Goal: Task Accomplishment & Management: Complete application form

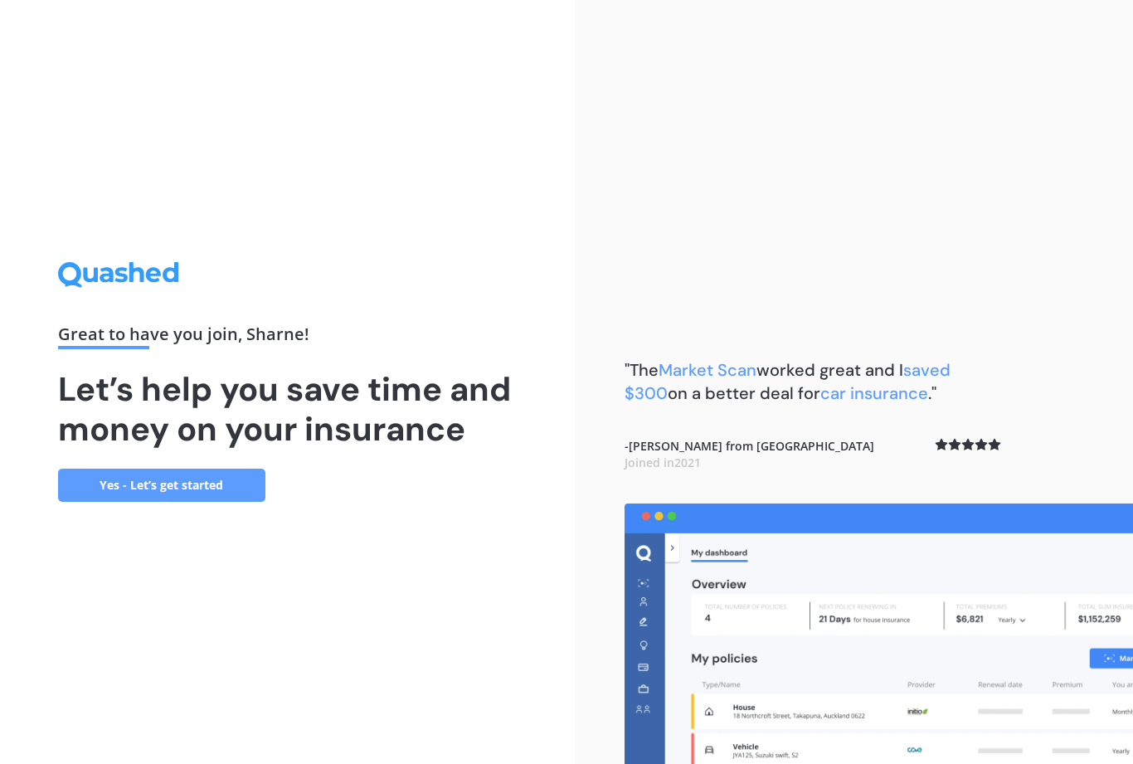
scroll to position [53, 0]
click at [117, 469] on link "Yes - Let’s get started" at bounding box center [161, 485] width 207 height 33
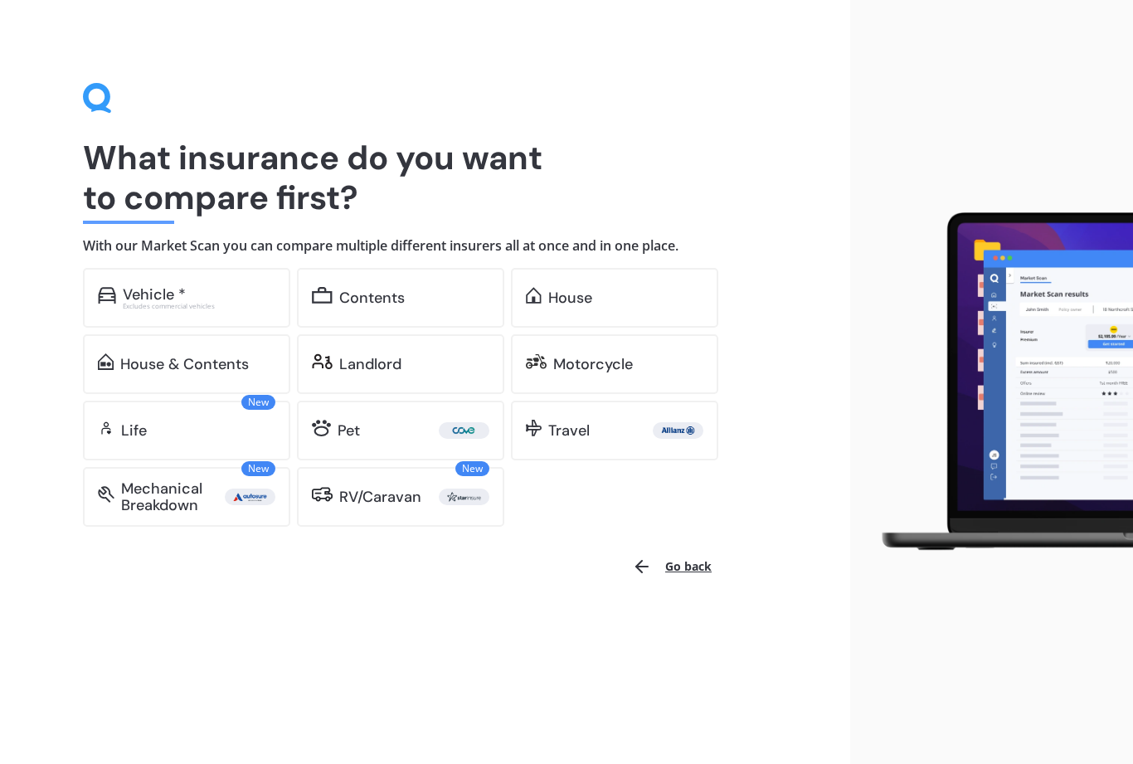
click at [129, 286] on div "Vehicle *" at bounding box center [154, 294] width 63 height 17
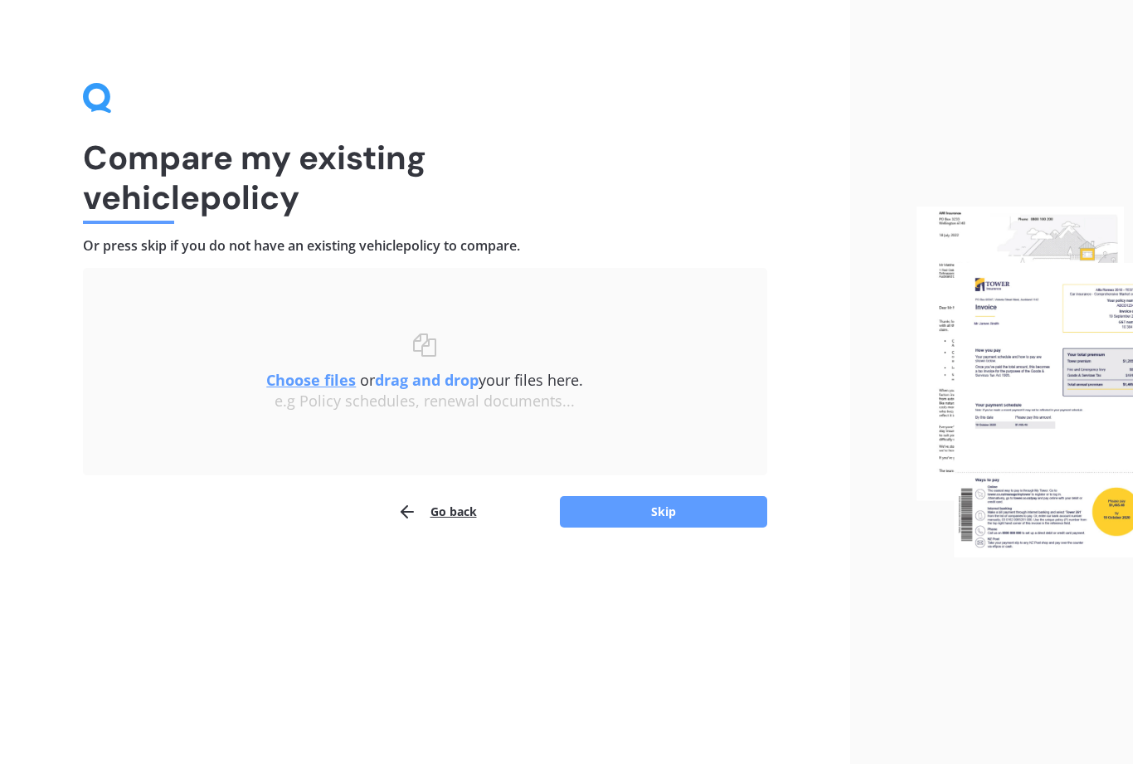
click at [458, 517] on button "Go back" at bounding box center [437, 511] width 80 height 33
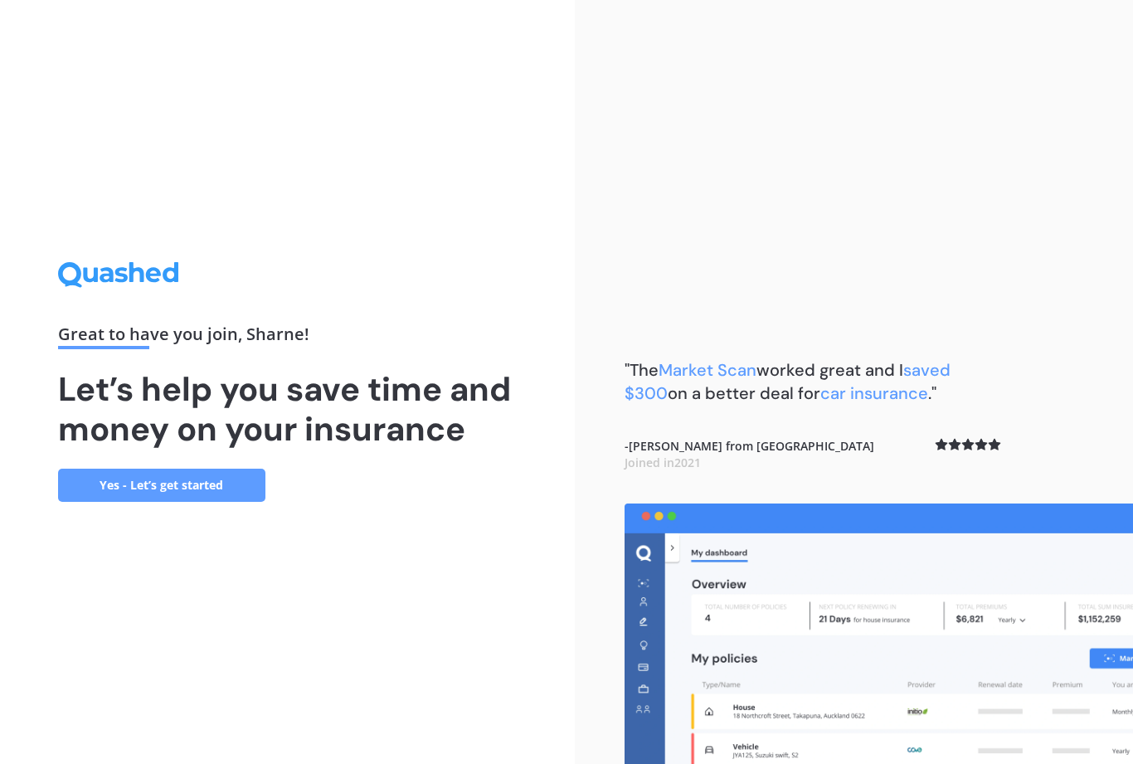
scroll to position [53, 0]
